Goal: Navigation & Orientation: Find specific page/section

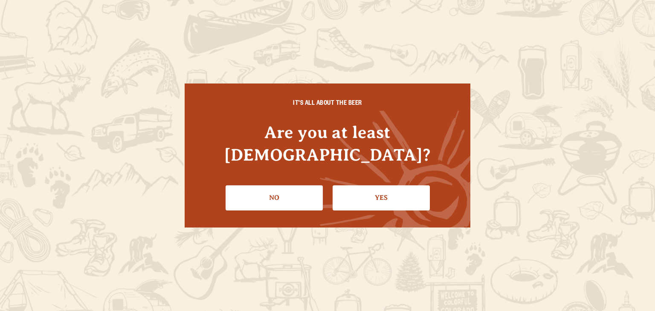
click at [361, 190] on link "Yes" at bounding box center [381, 197] width 97 height 25
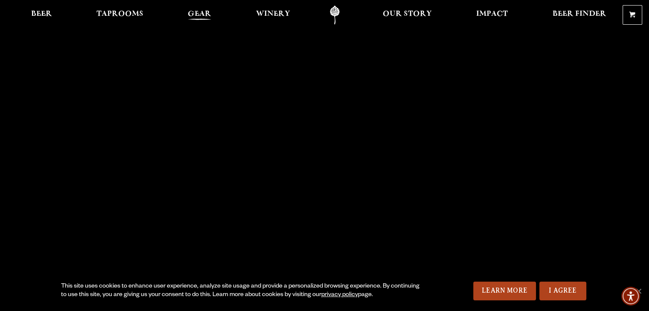
click at [206, 16] on span "Gear" at bounding box center [199, 14] width 23 height 7
click at [127, 17] on span "Taprooms" at bounding box center [119, 14] width 47 height 7
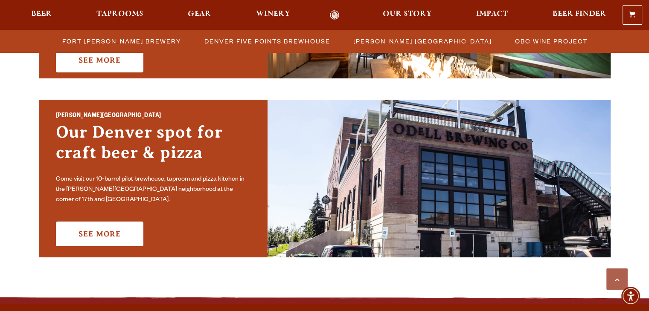
scroll to position [581, 0]
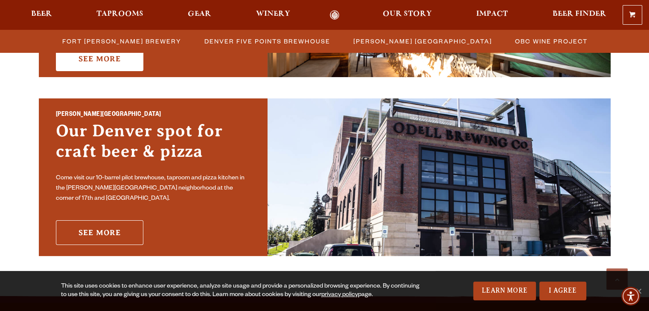
click at [131, 227] on link "See More" at bounding box center [99, 232] width 87 height 25
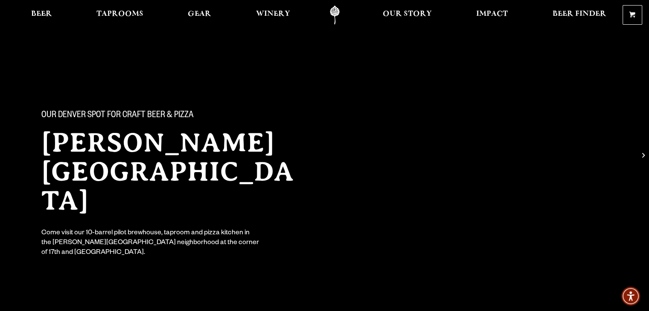
click at [264, 130] on h2 "[PERSON_NAME][GEOGRAPHIC_DATA]" at bounding box center [174, 171] width 266 height 87
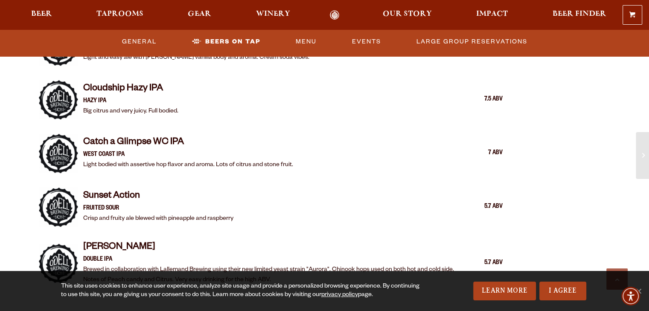
scroll to position [1177, 0]
